Goal: Find specific page/section: Find specific page/section

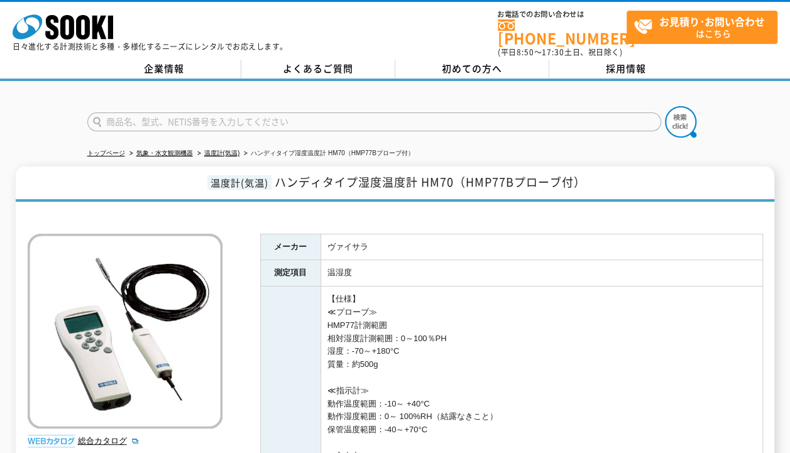
drag, startPoint x: 385, startPoint y: 232, endPoint x: 362, endPoint y: 238, distance: 23.2
click at [362, 238] on td "ヴァイサラ" at bounding box center [541, 247] width 442 height 26
click at [366, 239] on td "ヴァイサラ" at bounding box center [541, 247] width 442 height 26
drag, startPoint x: 366, startPoint y: 239, endPoint x: 302, endPoint y: 226, distance: 65.3
click at [302, 234] on tr "メーカー ヴァイサラ" at bounding box center [511, 247] width 502 height 26
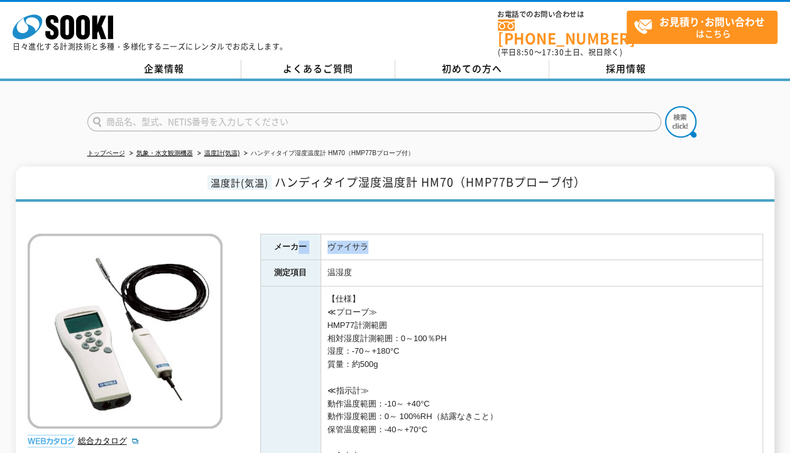
drag, startPoint x: 302, startPoint y: 226, endPoint x: 422, endPoint y: 250, distance: 123.0
click at [426, 248] on td "ヴァイサラ" at bounding box center [541, 247] width 442 height 26
drag, startPoint x: 325, startPoint y: 238, endPoint x: 345, endPoint y: 236, distance: 20.1
click at [345, 236] on td "ヴァイサラ" at bounding box center [541, 247] width 442 height 26
drag, startPoint x: 345, startPoint y: 236, endPoint x: 361, endPoint y: 243, distance: 16.9
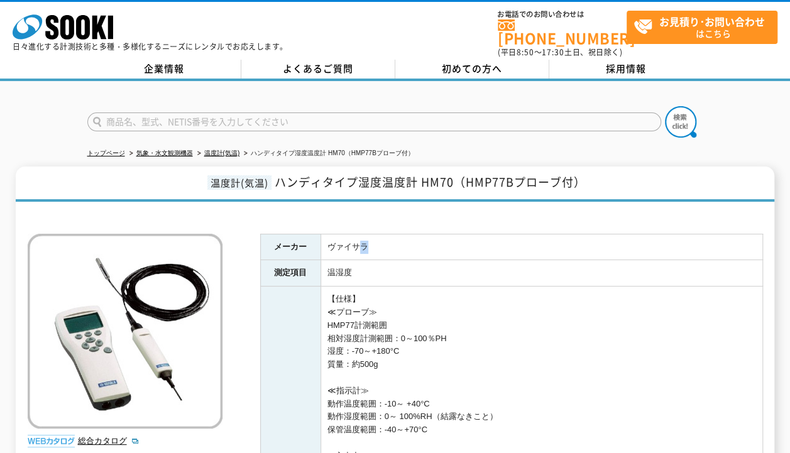
click at [361, 243] on td "ヴァイサラ" at bounding box center [541, 247] width 442 height 26
drag, startPoint x: 361, startPoint y: 243, endPoint x: 349, endPoint y: 238, distance: 12.1
click at [349, 238] on td "ヴァイサラ" at bounding box center [541, 247] width 442 height 26
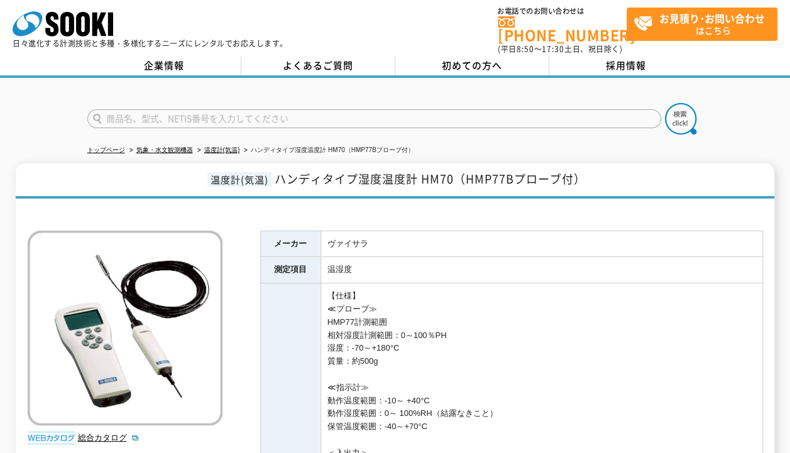
scroll to position [126, 0]
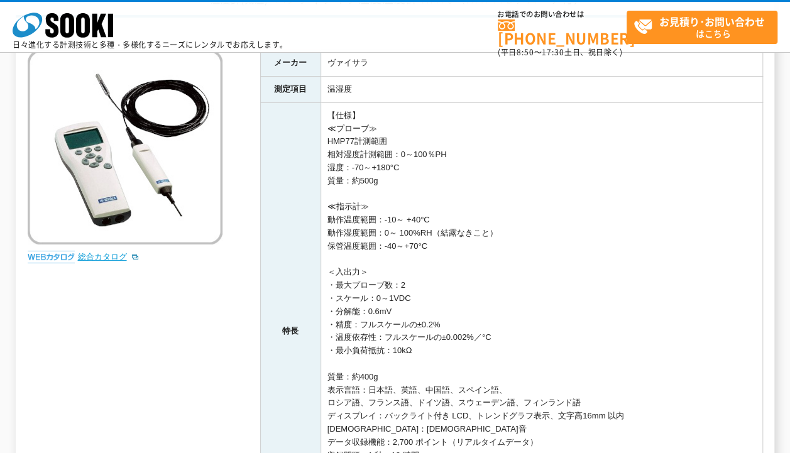
click at [101, 256] on link "総合カタログ" at bounding box center [109, 256] width 62 height 9
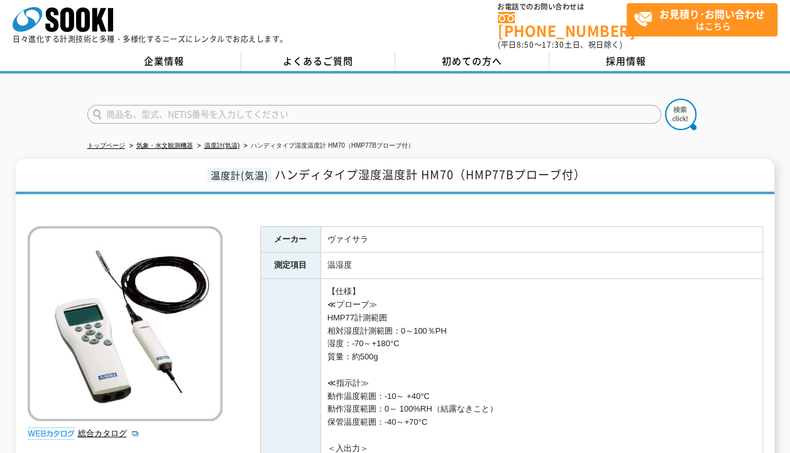
scroll to position [0, 0]
